Goal: Task Accomplishment & Management: Use online tool/utility

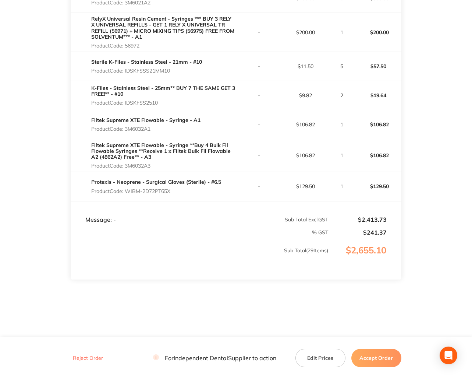
scroll to position [905, 0]
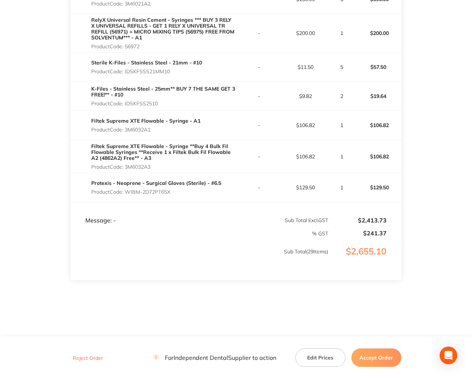
click at [370, 359] on button "Accept Order" at bounding box center [376, 357] width 50 height 18
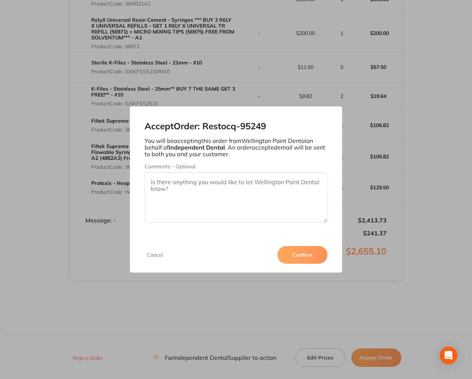
click at [157, 187] on textarea "Comments - Optional" at bounding box center [236, 197] width 183 height 50
type textarea "Thank you [PERSON_NAME] :)"
click at [309, 255] on button "Confirm" at bounding box center [302, 255] width 50 height 18
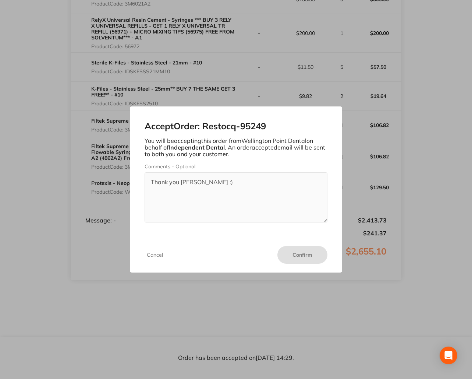
scroll to position [951, 0]
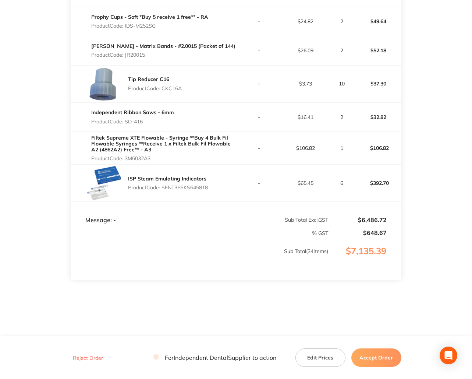
scroll to position [1151, 0]
click at [369, 354] on button "Accept Order" at bounding box center [376, 357] width 50 height 18
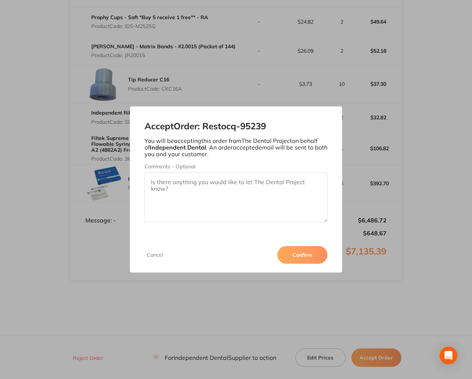
click at [174, 193] on textarea "Comments - Optional" at bounding box center [236, 197] width 183 height 50
type textarea "t"
type textarea "Thank you :)"
click at [301, 256] on button "Confirm" at bounding box center [302, 255] width 50 height 18
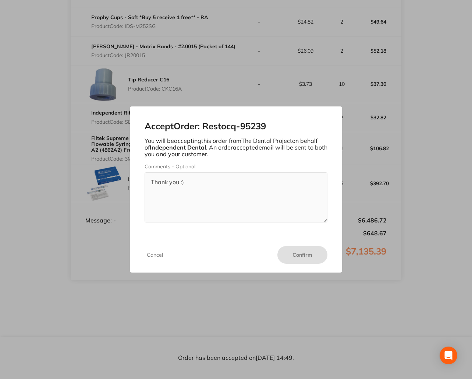
scroll to position [1151, 0]
